Goal: Find specific page/section: Find specific page/section

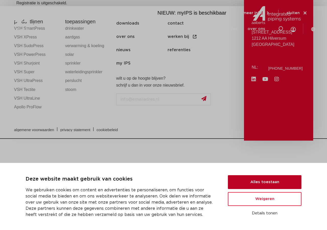
click at [266, 184] on button "Alles toestaan" at bounding box center [265, 182] width 74 height 14
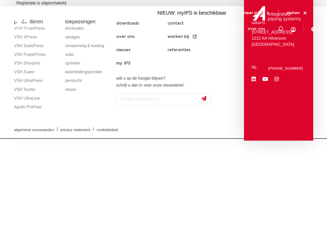
click at [305, 13] on icon at bounding box center [305, 13] width 3 height 3
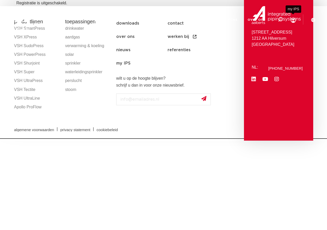
click at [292, 20] on icon at bounding box center [293, 20] width 5 height 5
click at [312, 22] on icon at bounding box center [313, 20] width 4 height 4
click at [313, 21] on icon at bounding box center [313, 20] width 4 height 4
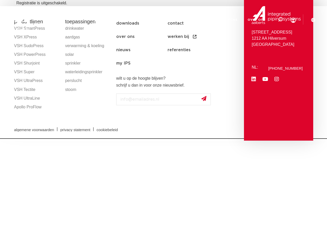
click at [313, 21] on icon at bounding box center [313, 20] width 4 height 4
click at [302, 23] on div at bounding box center [303, 19] width 15 height 10
click at [306, 19] on div at bounding box center [303, 19] width 15 height 10
click at [279, 20] on icon at bounding box center [280, 19] width 6 height 6
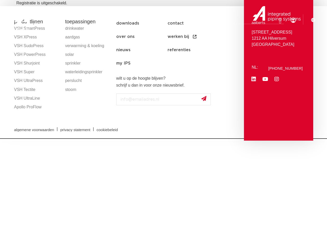
click at [250, 23] on input "Zoeken" at bounding box center [203, 19] width 161 height 10
paste input "75532"
click at [270, 20] on input "75532" at bounding box center [203, 19] width 161 height 10
paste input "75532"
click at [280, 19] on icon at bounding box center [280, 20] width 7 height 7
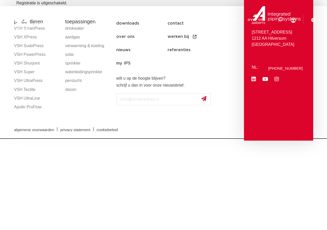
click at [280, 19] on icon at bounding box center [280, 19] width 6 height 6
click at [251, 23] on input "7553275532" at bounding box center [203, 19] width 161 height 10
click at [250, 19] on input "7553275532" at bounding box center [203, 19] width 161 height 10
paste input "75532"
type input "755327553275532"
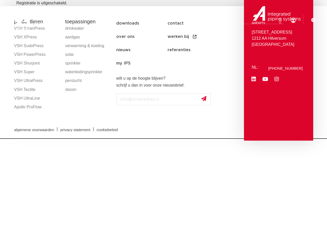
click button "Zoeken" at bounding box center [0, 0] width 0 height 0
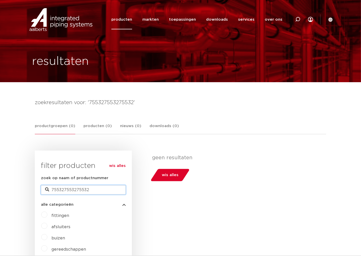
click at [105, 189] on input "755327553275532" at bounding box center [83, 190] width 85 height 9
paste input "75532"
type input "75532"
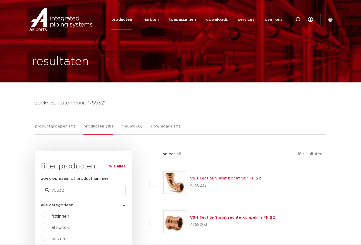
scroll to position [650, 0]
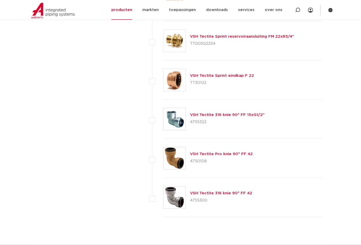
click at [227, 116] on link "VSH Tectite 316 knie 90° FF 15xG1/2"" at bounding box center [227, 115] width 74 height 4
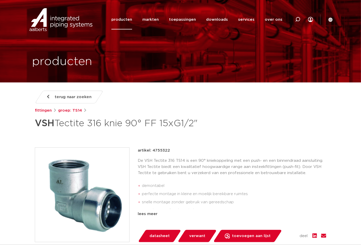
click at [329, 22] on icon at bounding box center [330, 19] width 5 height 5
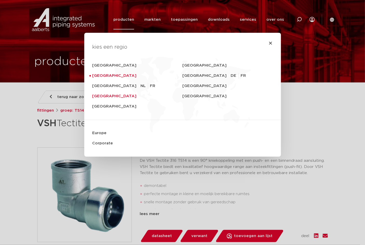
click at [110, 96] on link "[GEOGRAPHIC_DATA]" at bounding box center [138, 96] width 90 height 10
